Goal: Obtain resource: Obtain resource

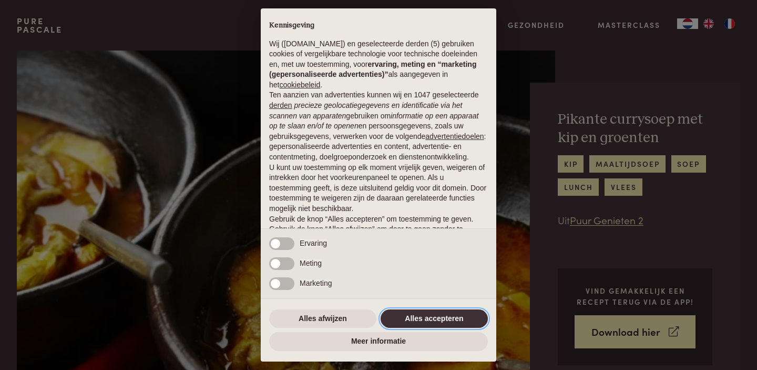
click at [449, 312] on button "Alles accepteren" at bounding box center [434, 318] width 107 height 19
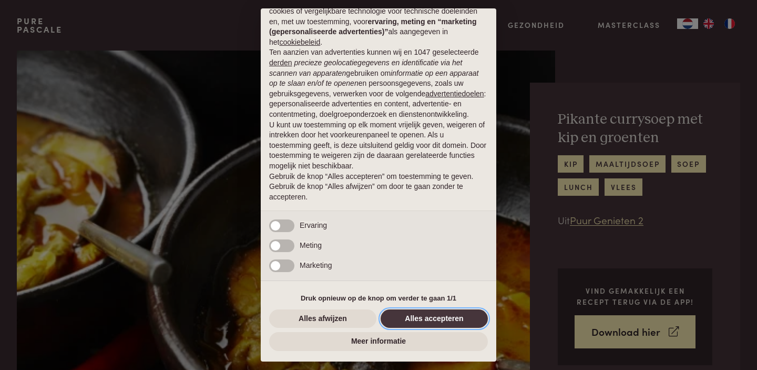
click at [449, 312] on button "Alles accepteren" at bounding box center [434, 318] width 107 height 19
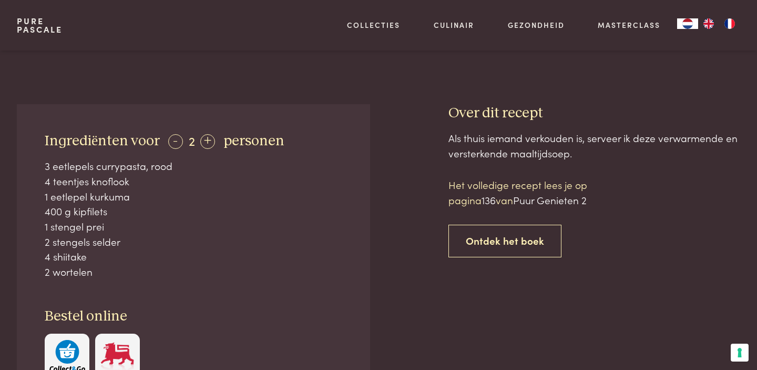
scroll to position [375, 0]
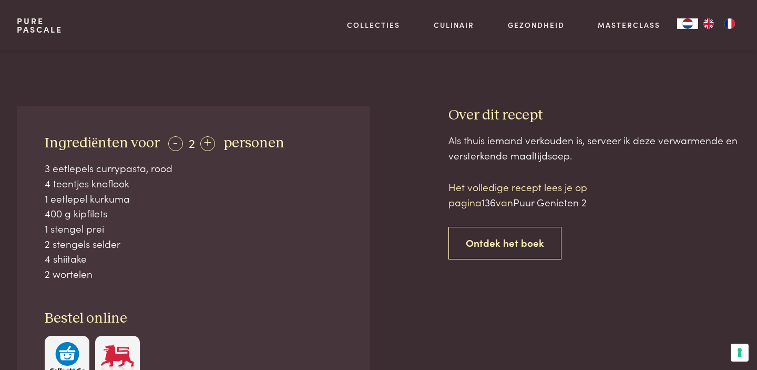
drag, startPoint x: 102, startPoint y: 277, endPoint x: 25, endPoint y: 170, distance: 131.2
click at [25, 170] on div "Ingrediënten voor - 2 + personen 3 eetlepels currypasta, rood 4 teentjes knoflo…" at bounding box center [193, 257] width 353 height 302
copy div "3 eetlepels currypasta, rood 4 teentjes knoflook 1 eetlepel kurkuma 400 g kipfi…"
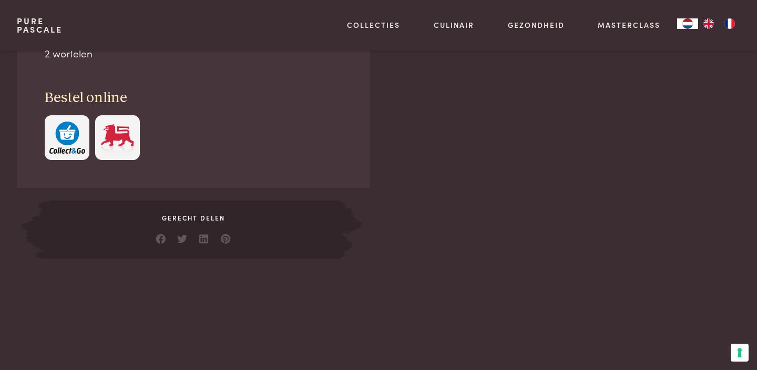
scroll to position [888, 0]
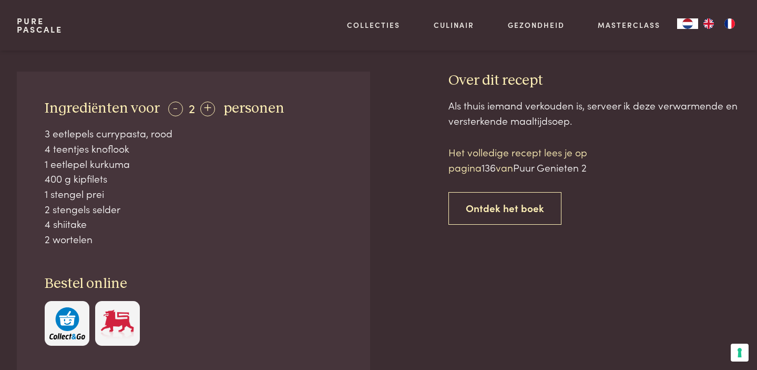
scroll to position [339, 0]
